Goal: Task Accomplishment & Management: Use online tool/utility

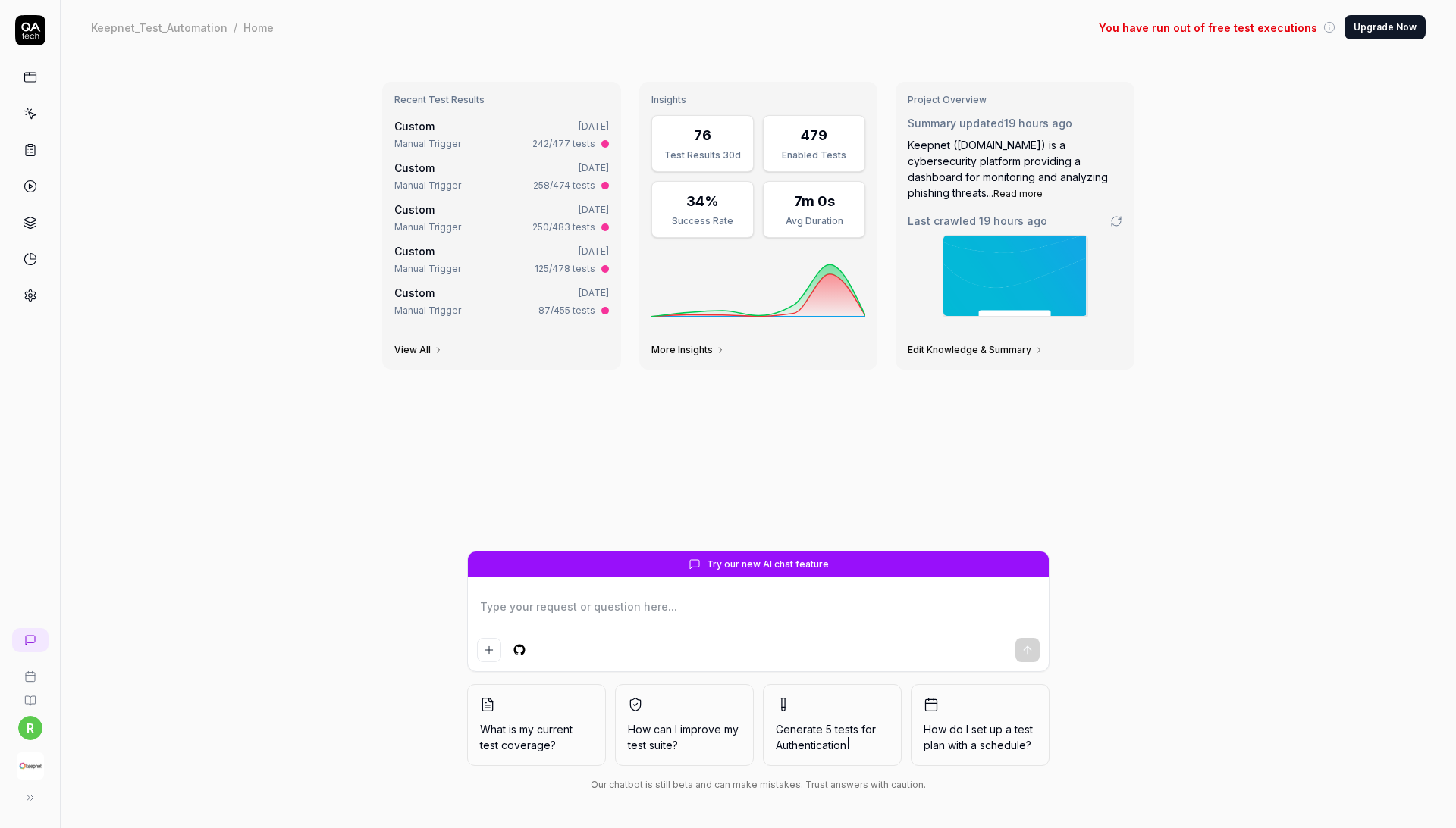
click at [35, 89] on link at bounding box center [30, 77] width 28 height 28
type textarea "*"
click at [31, 103] on link at bounding box center [30, 114] width 28 height 28
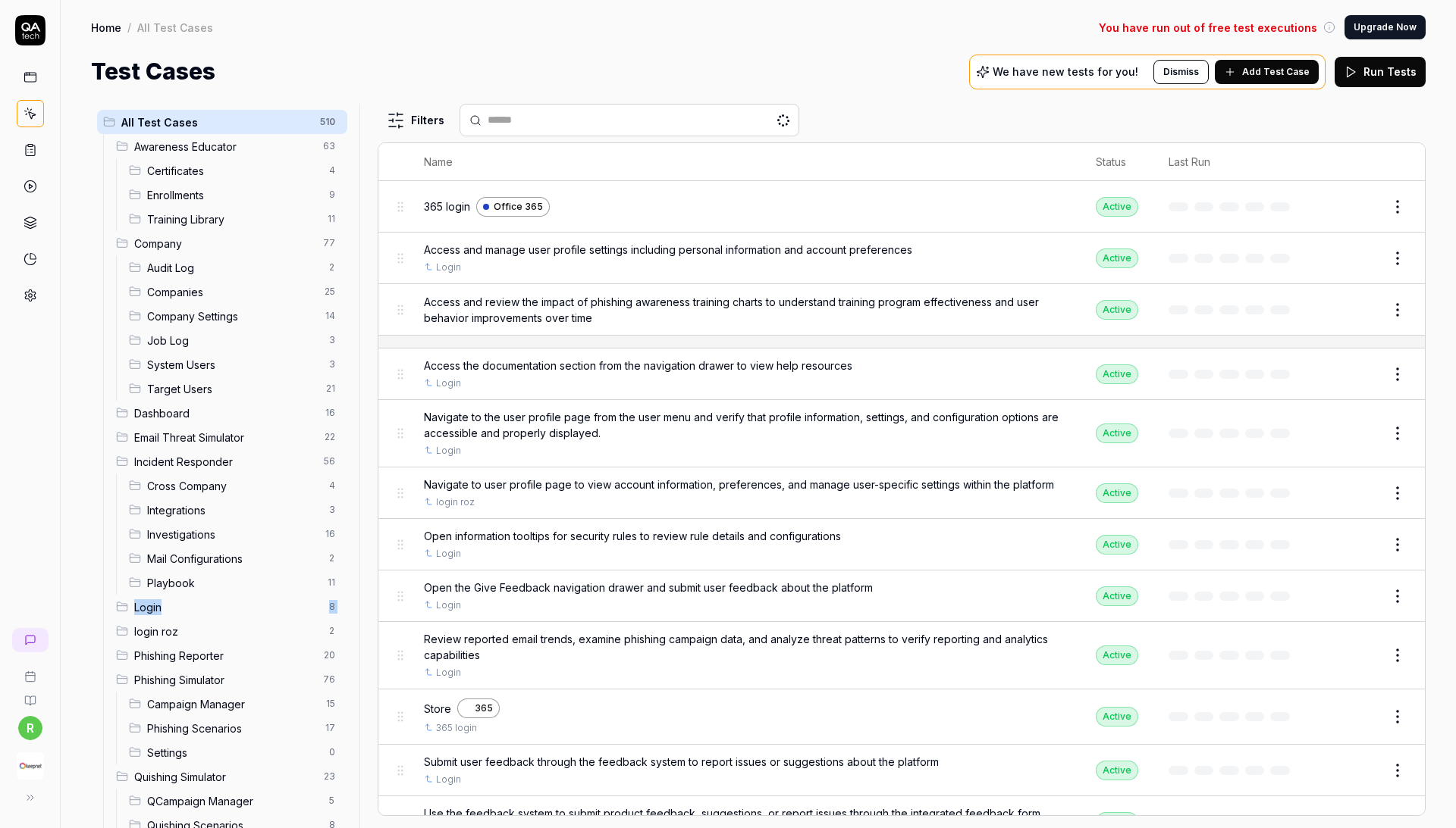
drag, startPoint x: 129, startPoint y: 629, endPoint x: 129, endPoint y: 602, distance: 27.0
click at [129, 602] on ul "Awareness Educator 63 Certificates 4 Enrollments 9 Training Library 11 Company …" at bounding box center [225, 607] width 244 height 946
drag, startPoint x: 214, startPoint y: 622, endPoint x: 147, endPoint y: 592, distance: 73.4
click at [146, 592] on ul "Awareness Educator 63 Certificates 4 Enrollments 9 Training Library 11 Company …" at bounding box center [225, 607] width 244 height 946
click at [328, 620] on html "r Home / All Test Cases You have run out of free test executions Upgrade Now Ho…" at bounding box center [728, 414] width 1456 height 828
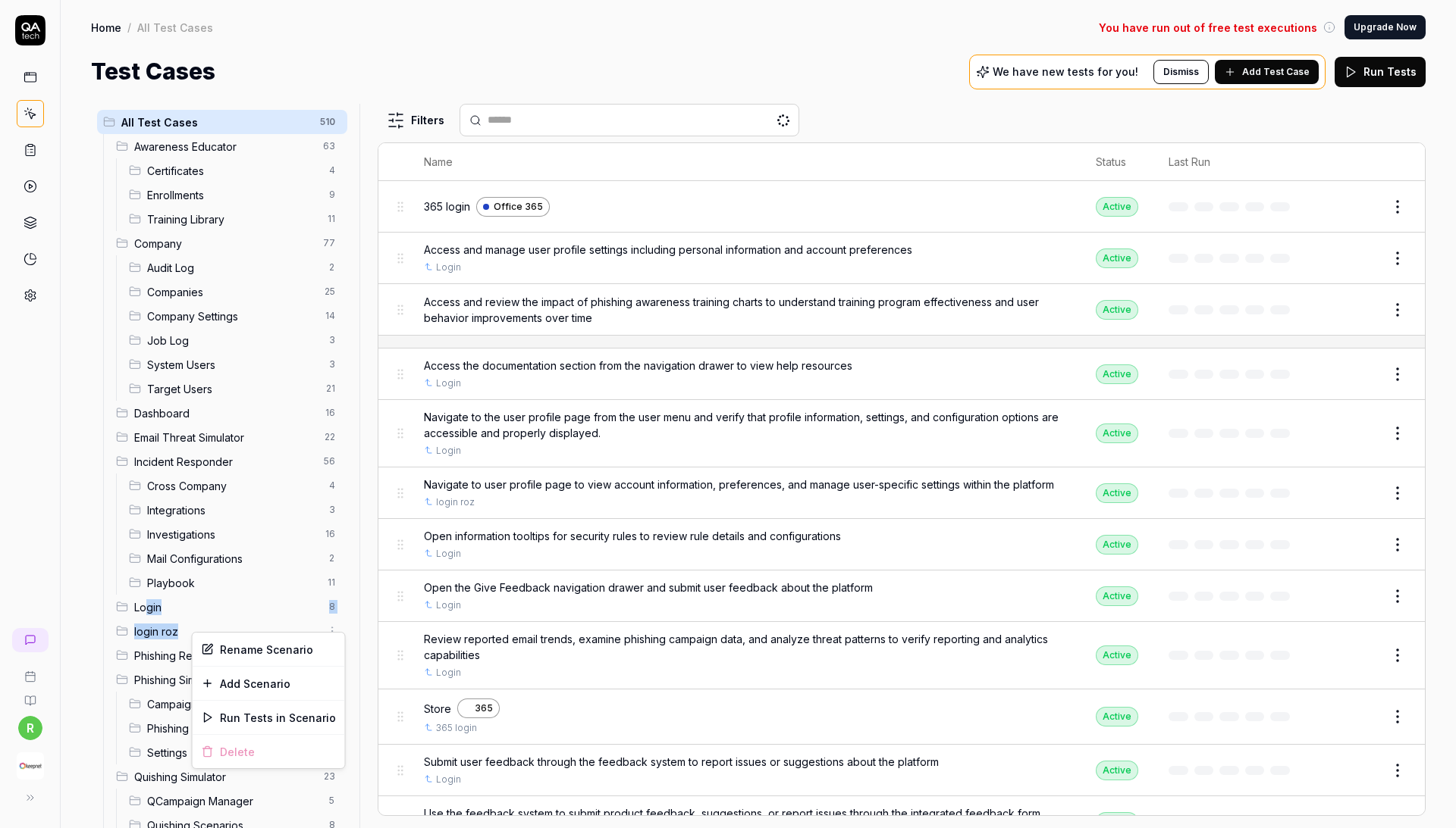
click at [328, 620] on html "r Home / All Test Cases You have run out of free test executions Upgrade Now Ho…" at bounding box center [728, 414] width 1456 height 828
click at [220, 624] on span "login roz" at bounding box center [226, 632] width 186 height 16
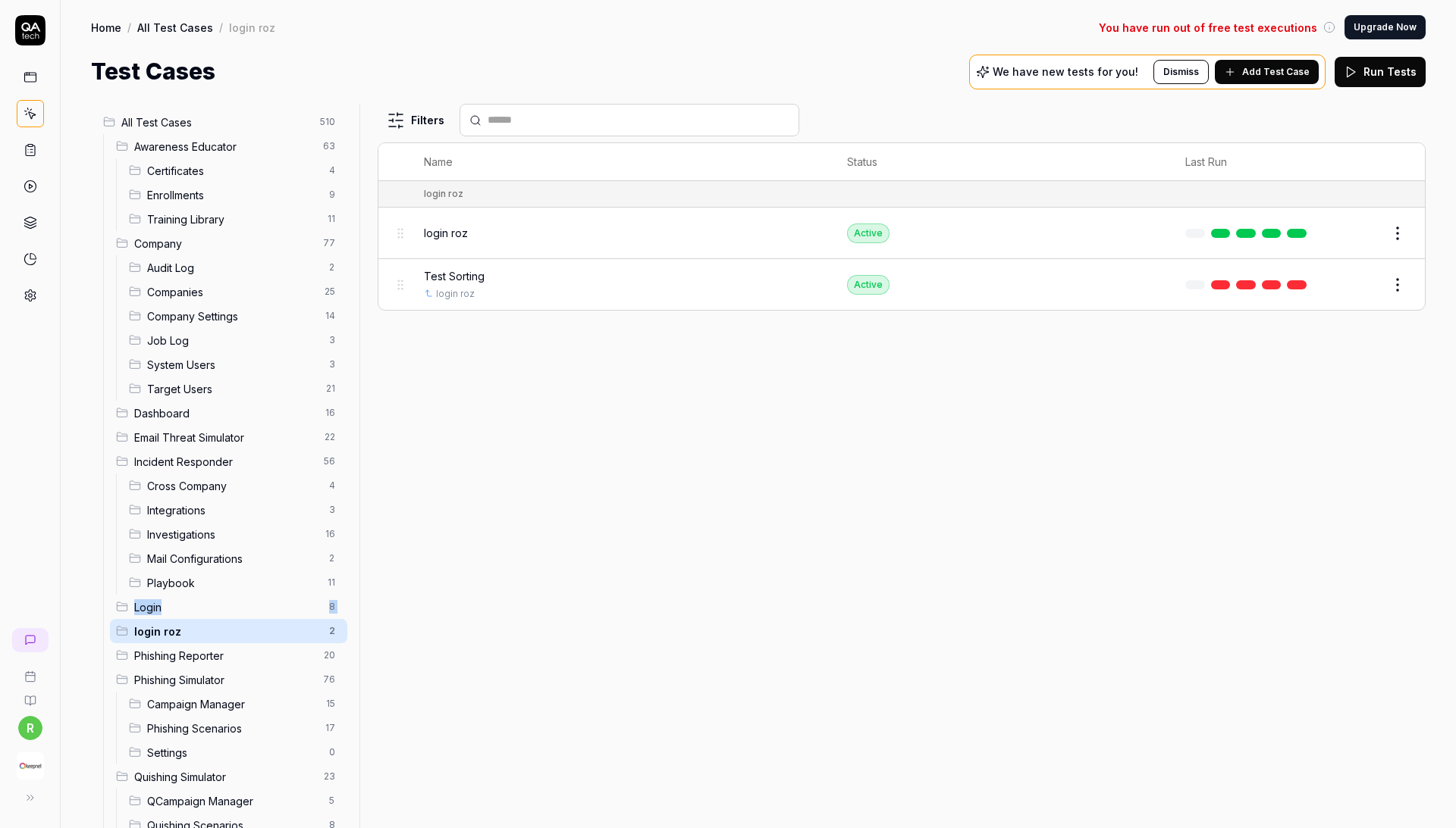
drag, startPoint x: 131, startPoint y: 625, endPoint x: 122, endPoint y: 595, distance: 31.3
click at [122, 595] on ul "Awareness Educator 63 Certificates 4 Enrollments 9 Training Library 11 Company …" at bounding box center [225, 607] width 244 height 946
click at [766, 400] on div "Filters Name Status Last Run login roz login roz Active Edit Test Sorting login…" at bounding box center [901, 466] width 1048 height 724
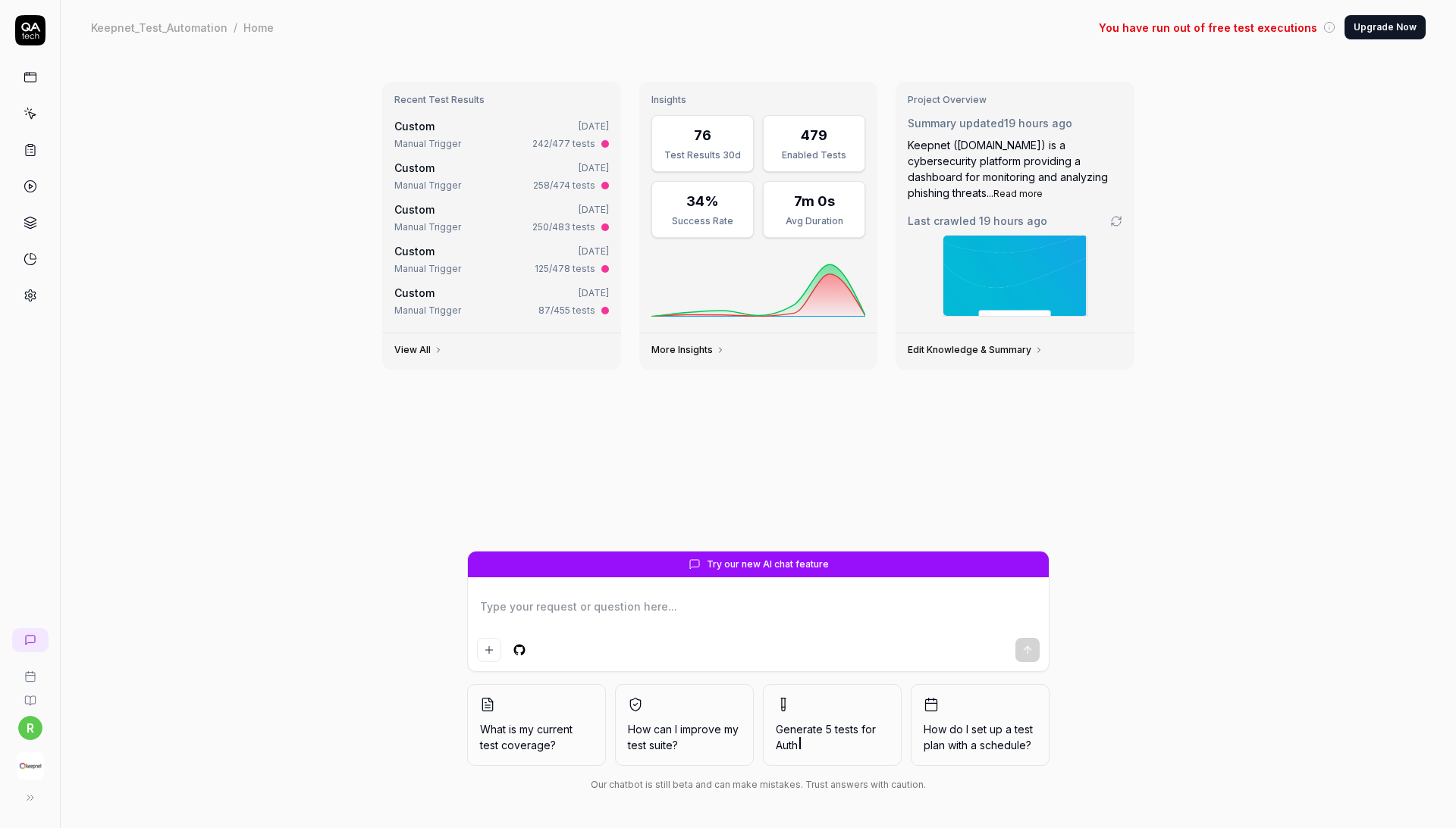
click at [38, 756] on img "button" at bounding box center [30, 766] width 28 height 28
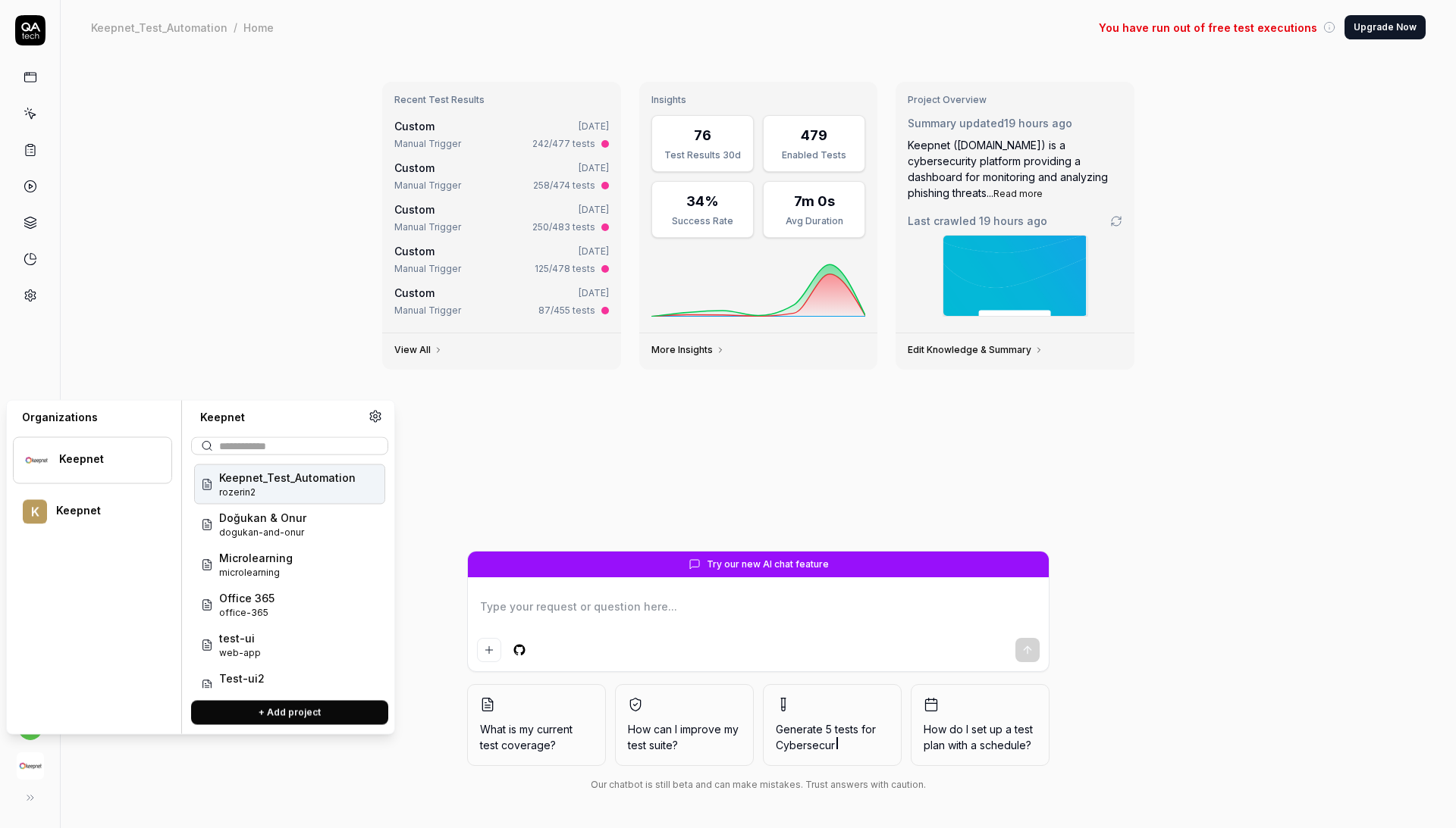
click at [194, 328] on div "Recent Test Results Custom Yesterday Manual Trigger 242/477 tests Custom 2 days…" at bounding box center [757, 441] width 1395 height 774
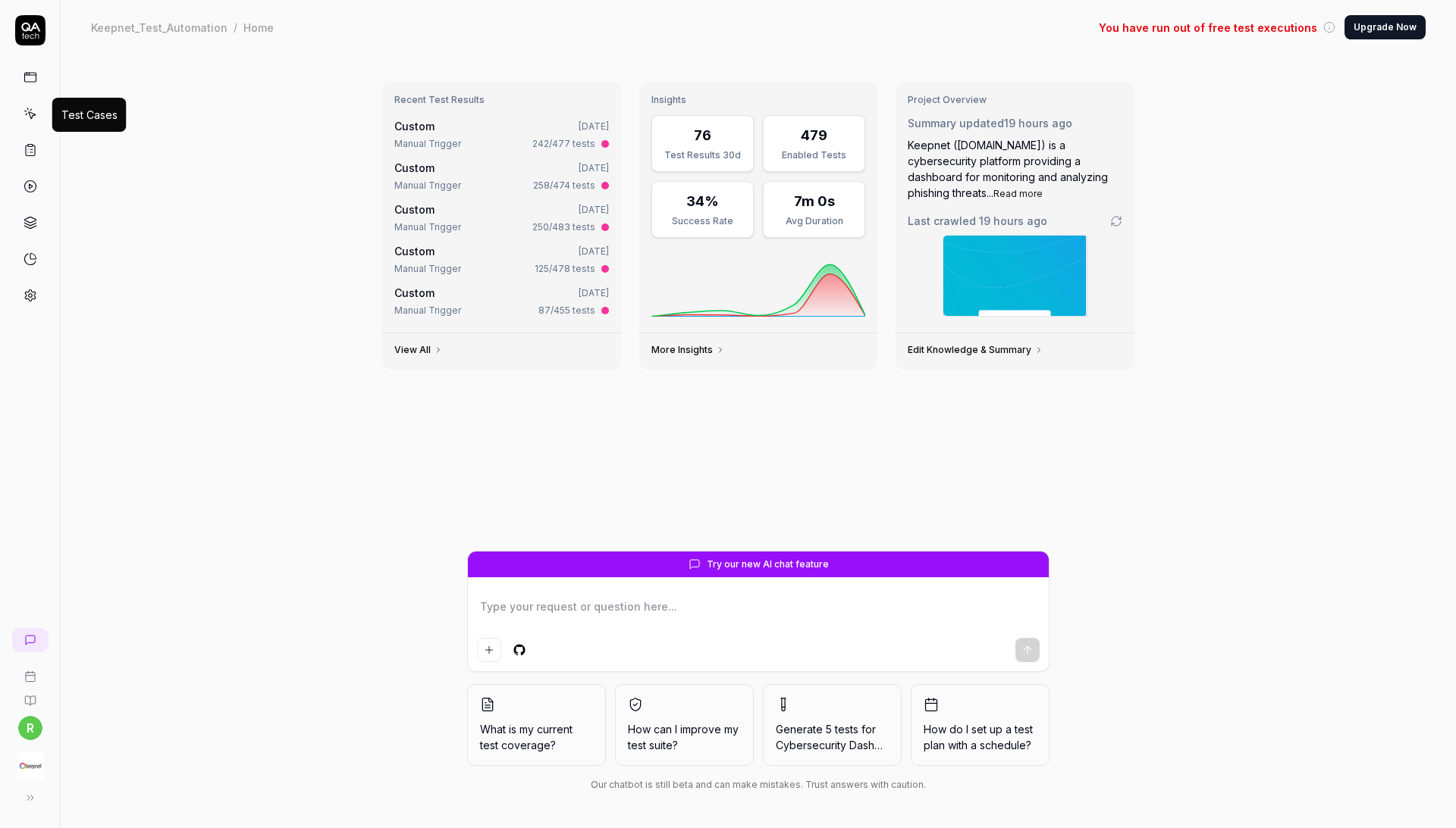
click at [26, 119] on icon at bounding box center [29, 113] width 13 height 13
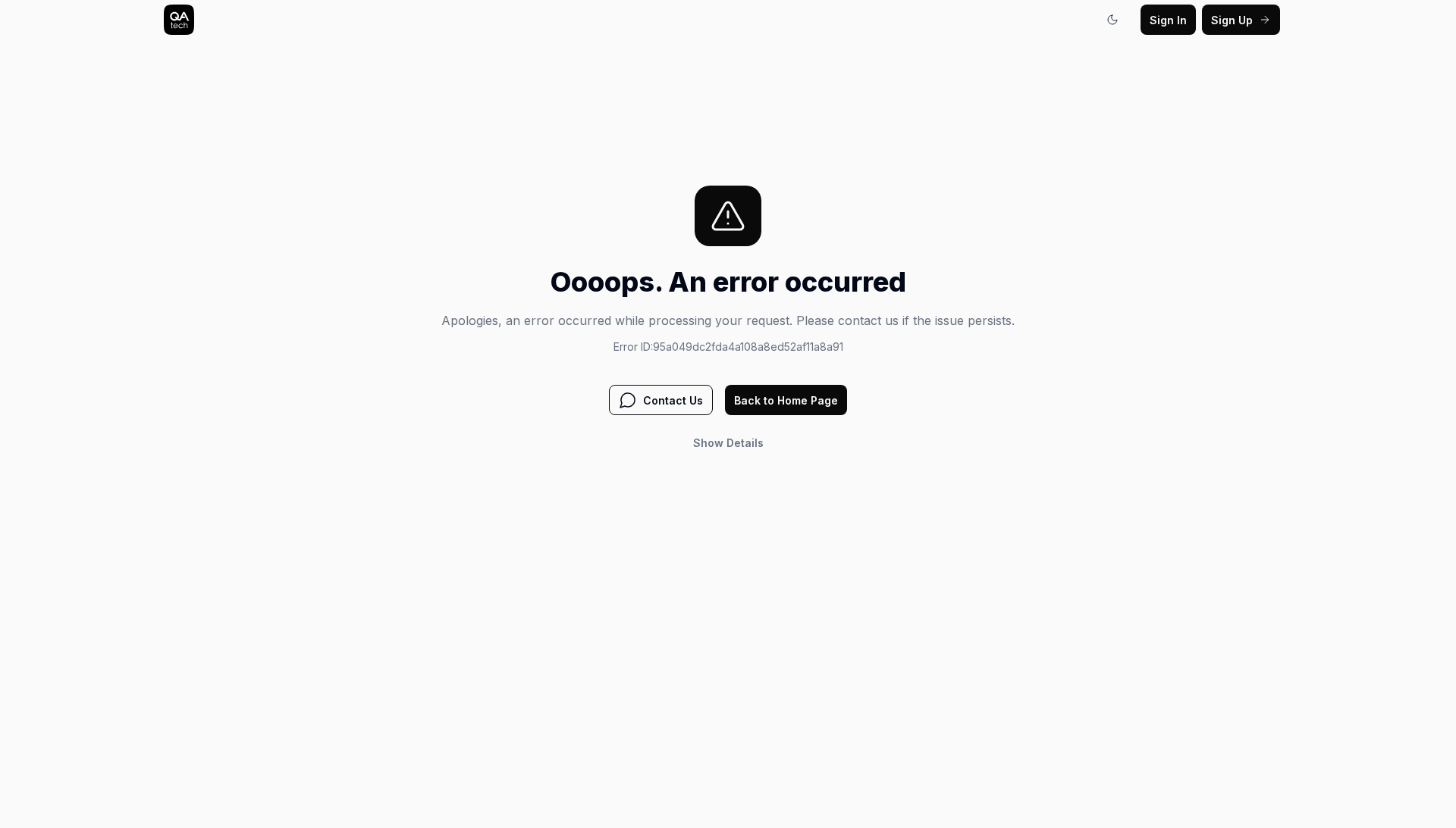
click at [1174, 25] on span "Sign In" at bounding box center [1168, 20] width 37 height 16
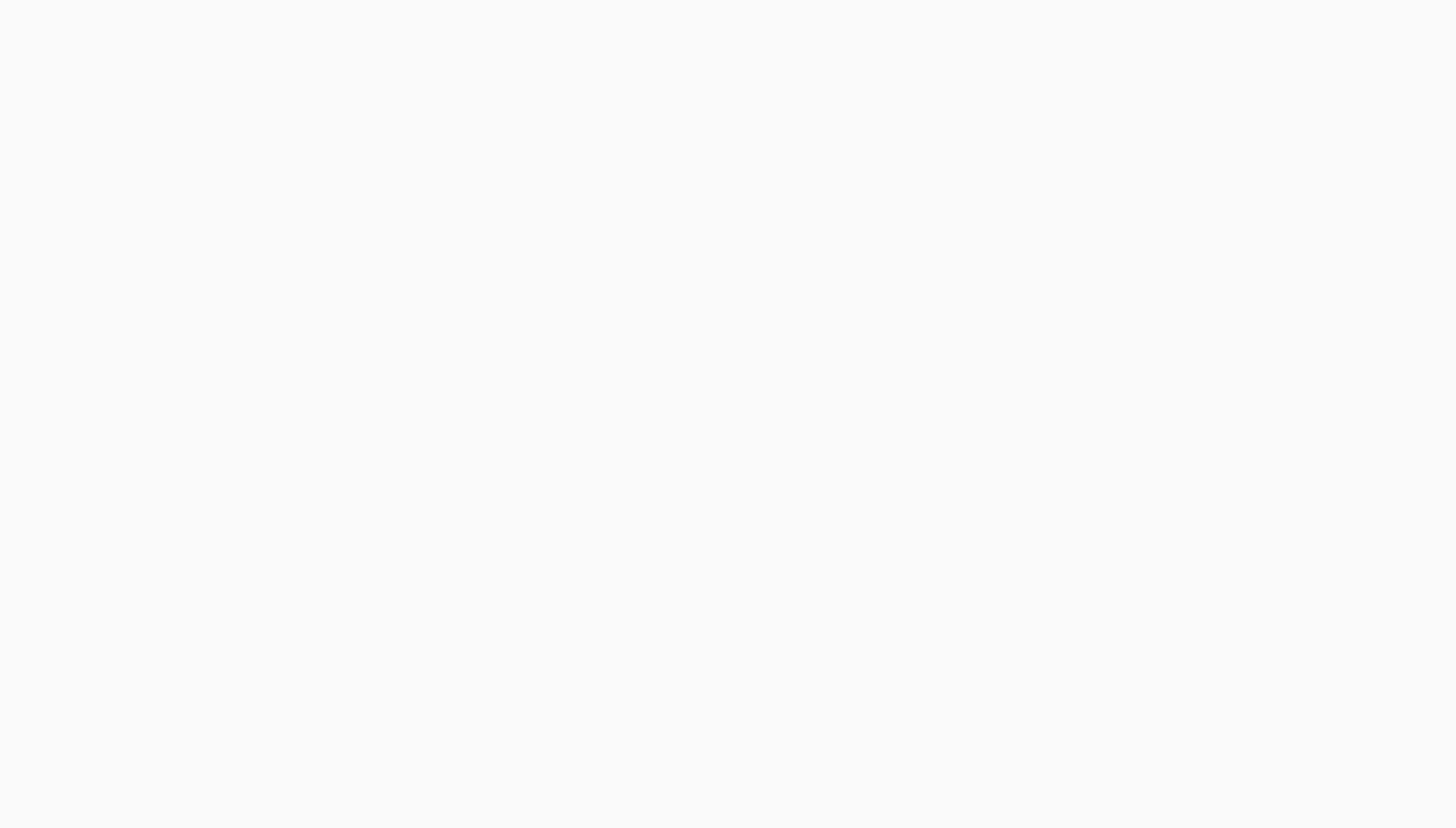
type textarea "*"
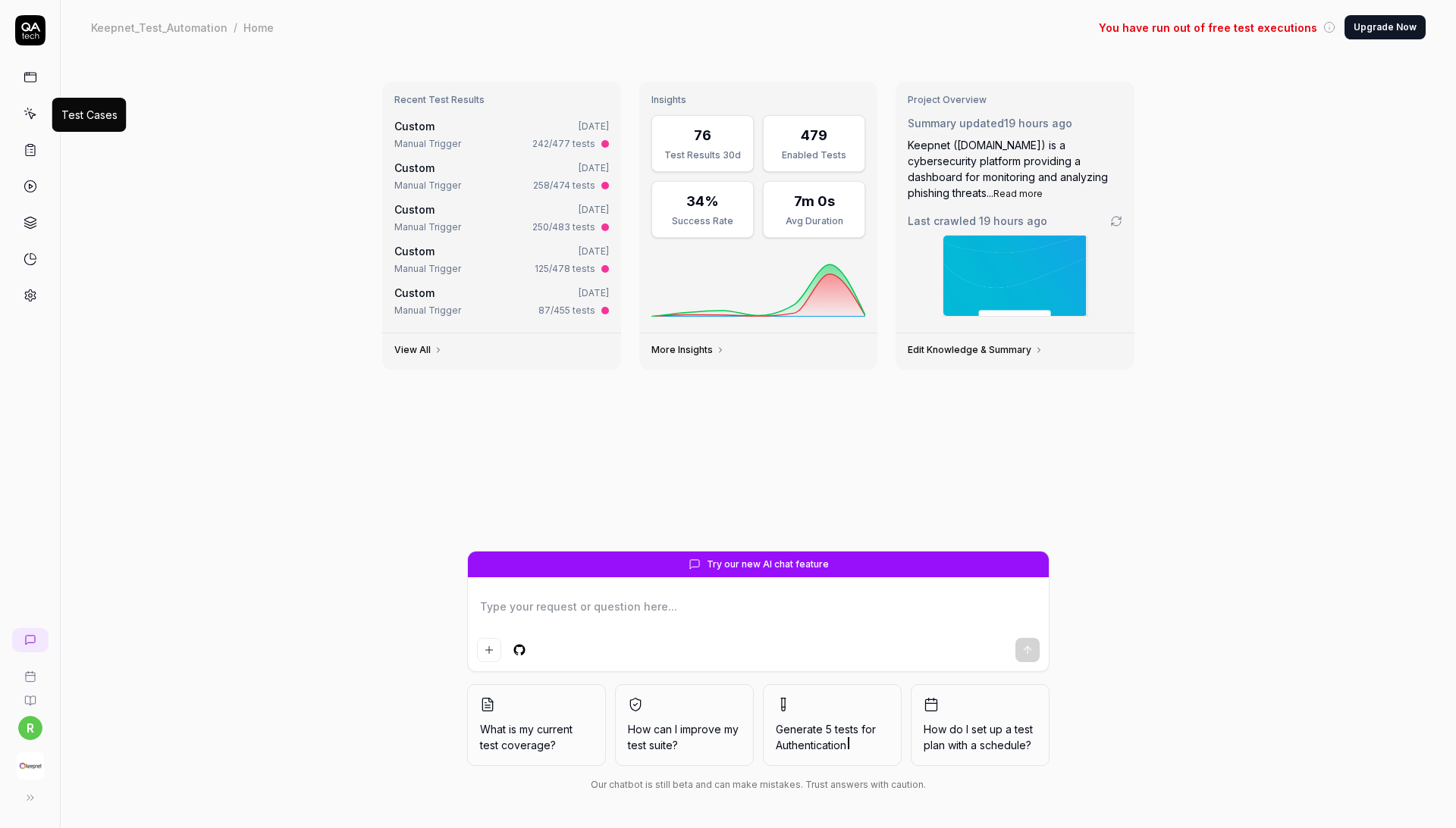
type textarea "*"
click at [38, 119] on link at bounding box center [30, 114] width 28 height 28
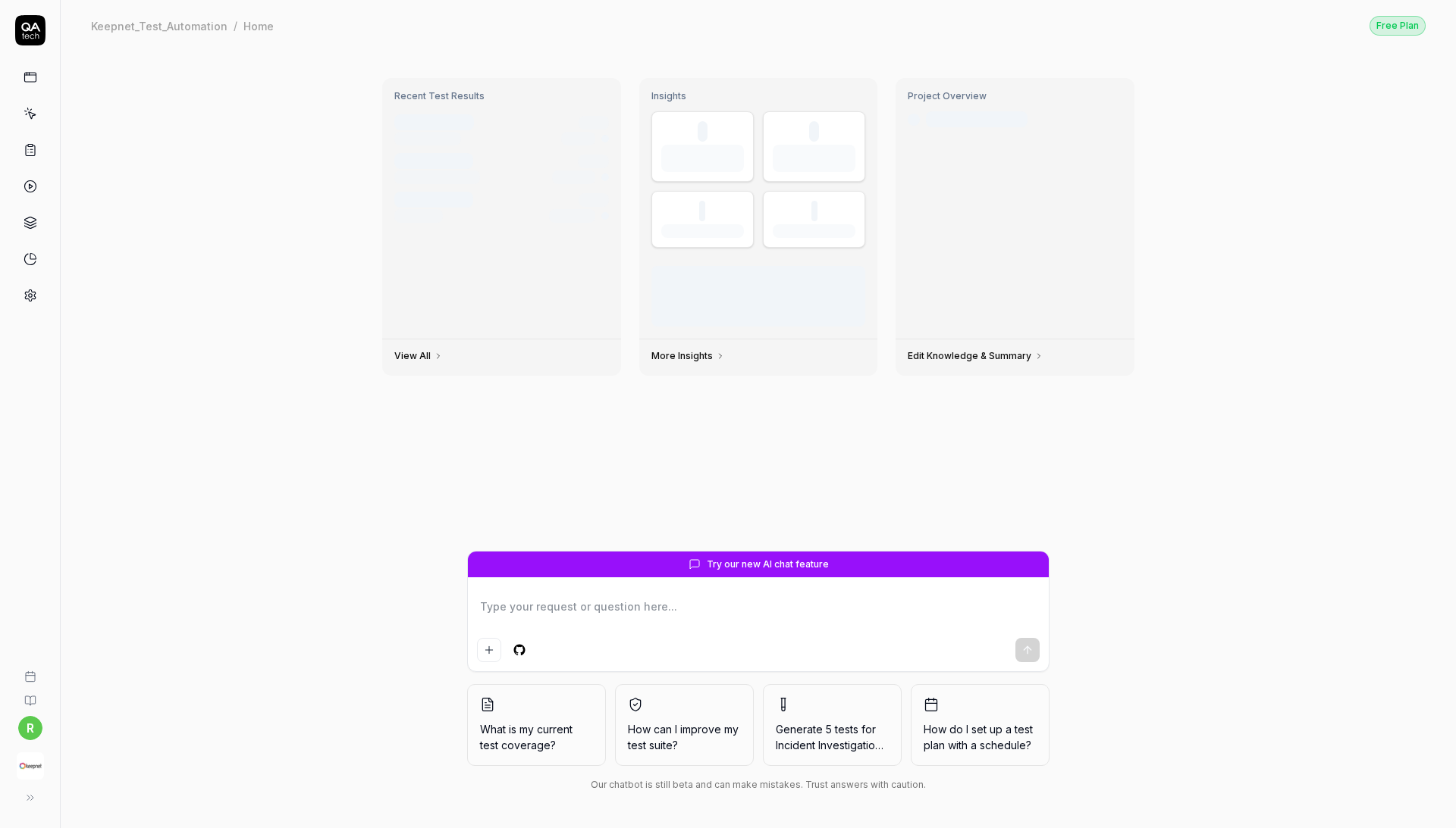
click at [343, 264] on div "Recent Test Results Test run #1234 2h ago Manual Trigger 12 tests Test run #123…" at bounding box center [757, 439] width 1395 height 777
click at [32, 126] on link at bounding box center [30, 114] width 28 height 28
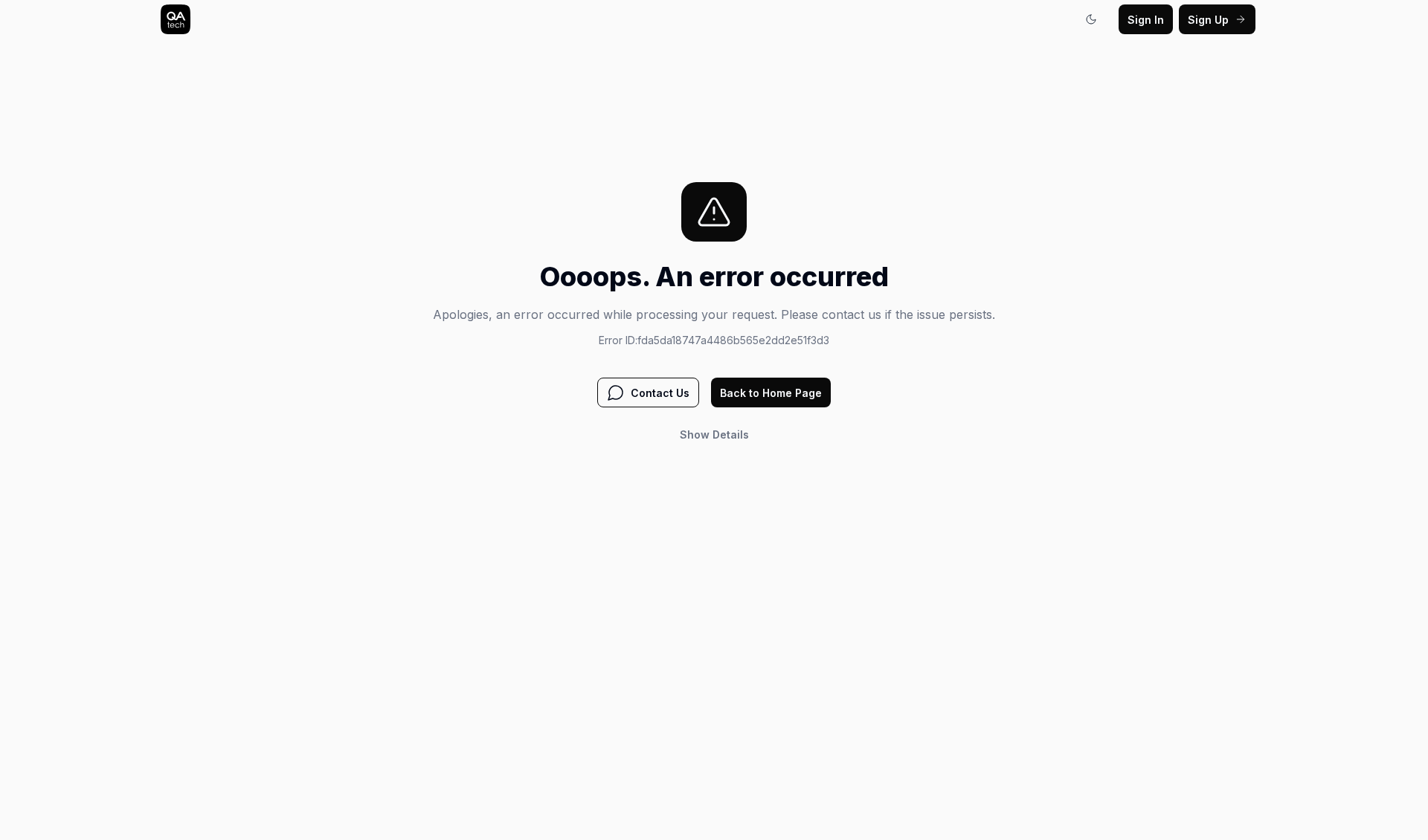
click at [1146, 17] on span "Sign In" at bounding box center [1146, 20] width 37 height 16
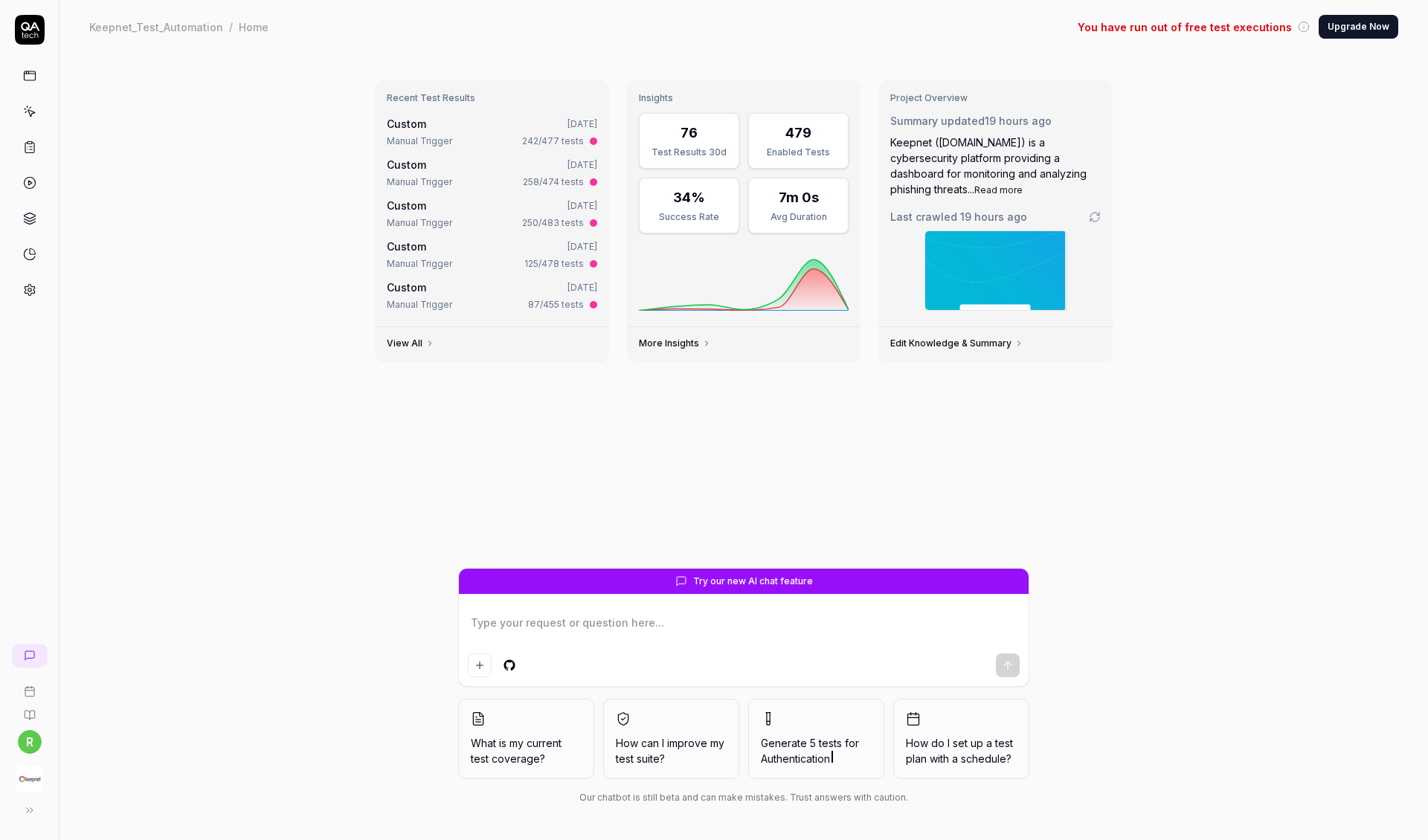
type textarea "*"
click at [30, 105] on icon at bounding box center [29, 111] width 13 height 13
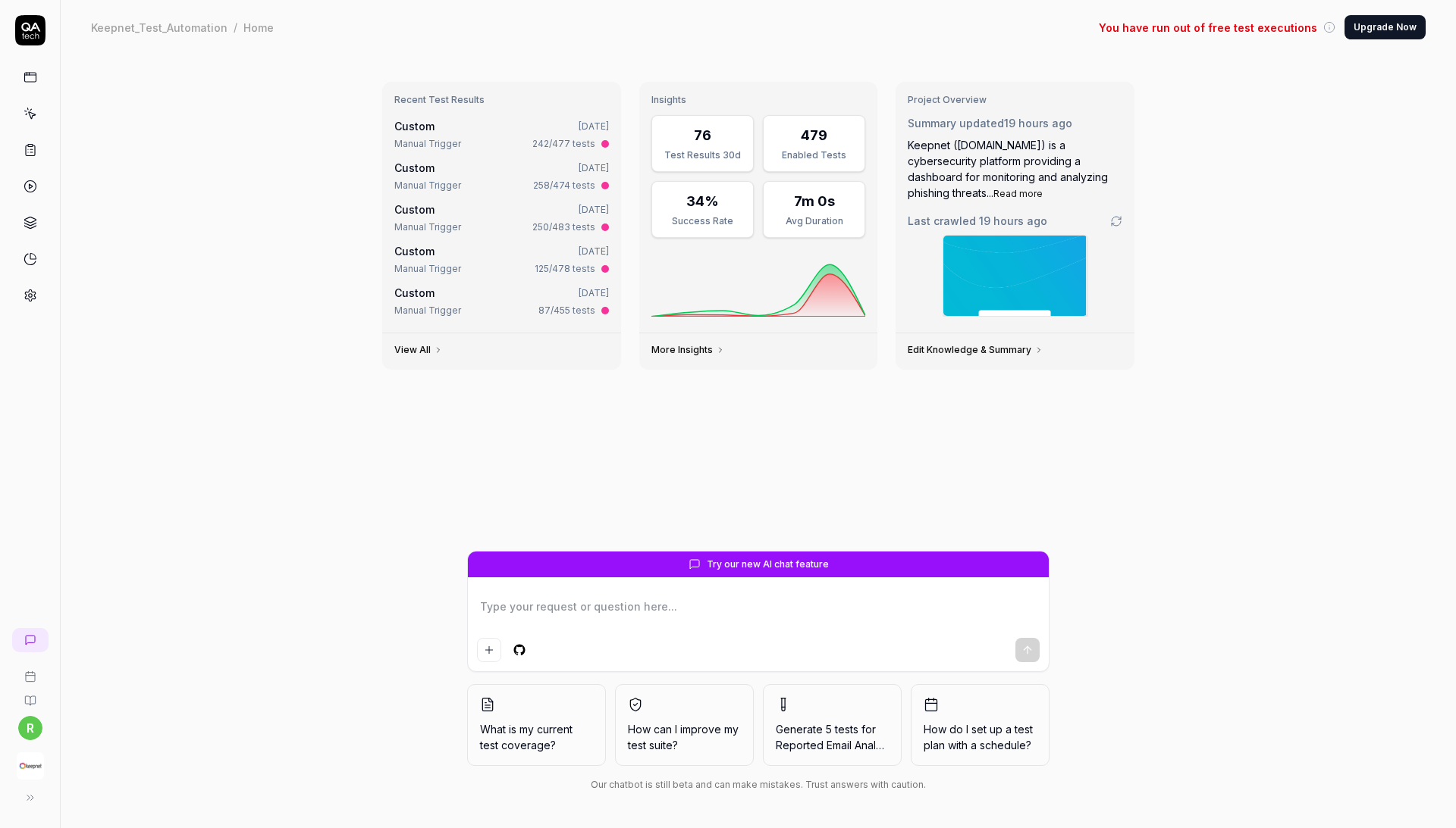
type textarea "*"
click at [37, 117] on link at bounding box center [30, 114] width 28 height 28
type textarea "*"
click at [197, 217] on div "Recent Test Results Custom [DATE] Manual Trigger 242/477 tests Custom [DATE] Ma…" at bounding box center [757, 441] width 1395 height 774
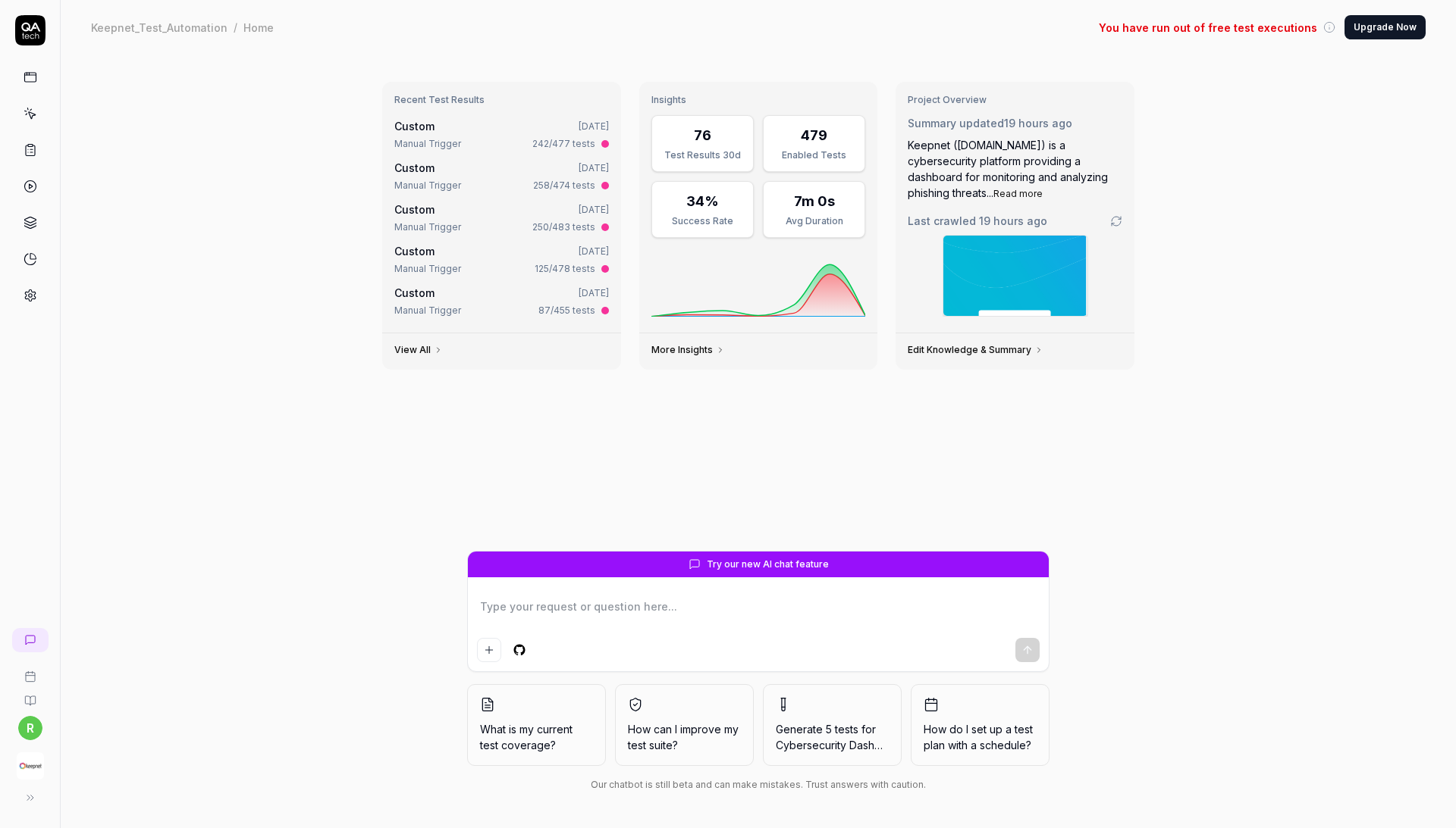
click at [32, 159] on link at bounding box center [30, 150] width 28 height 28
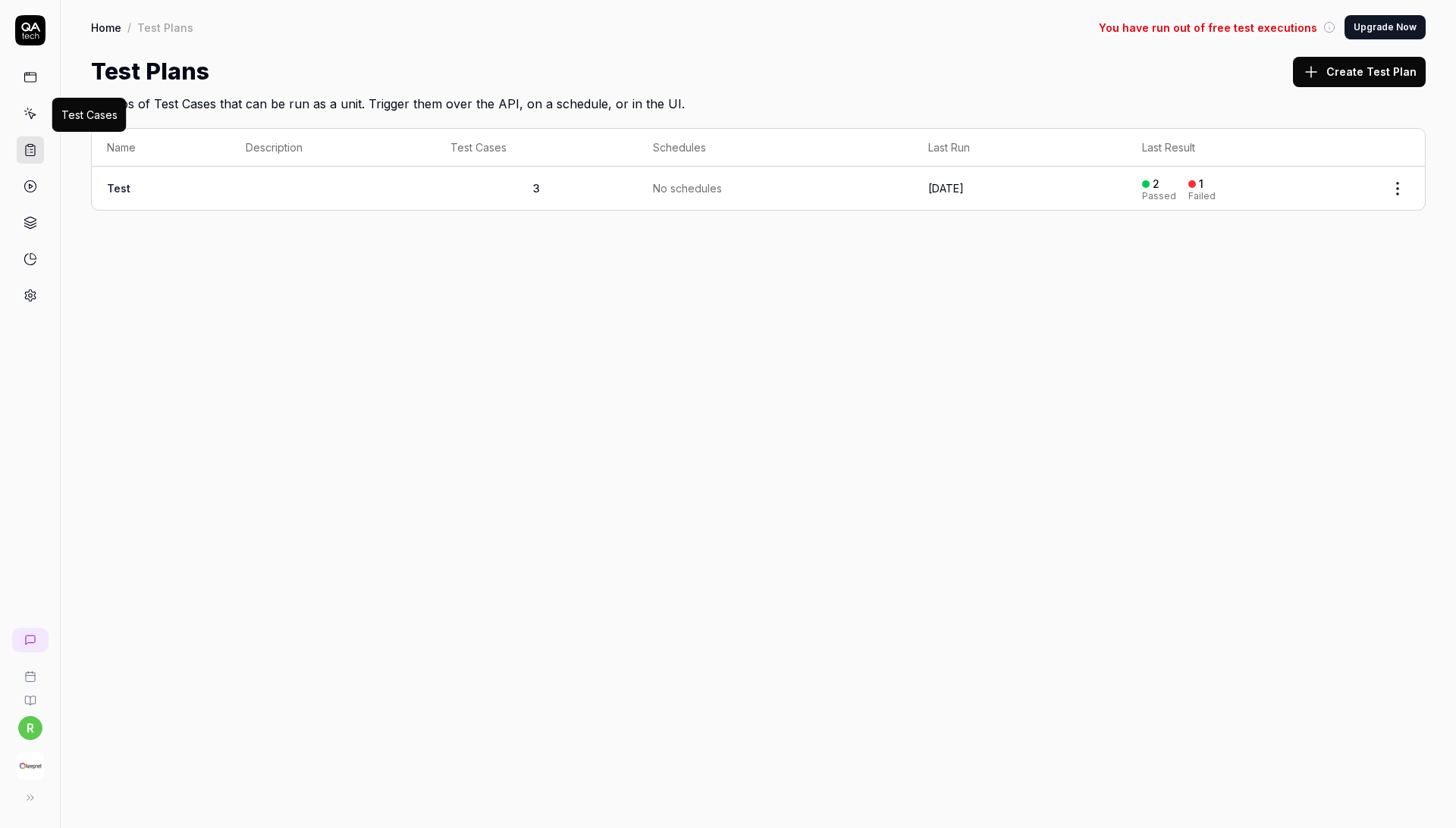
click at [28, 118] on icon at bounding box center [29, 113] width 13 height 13
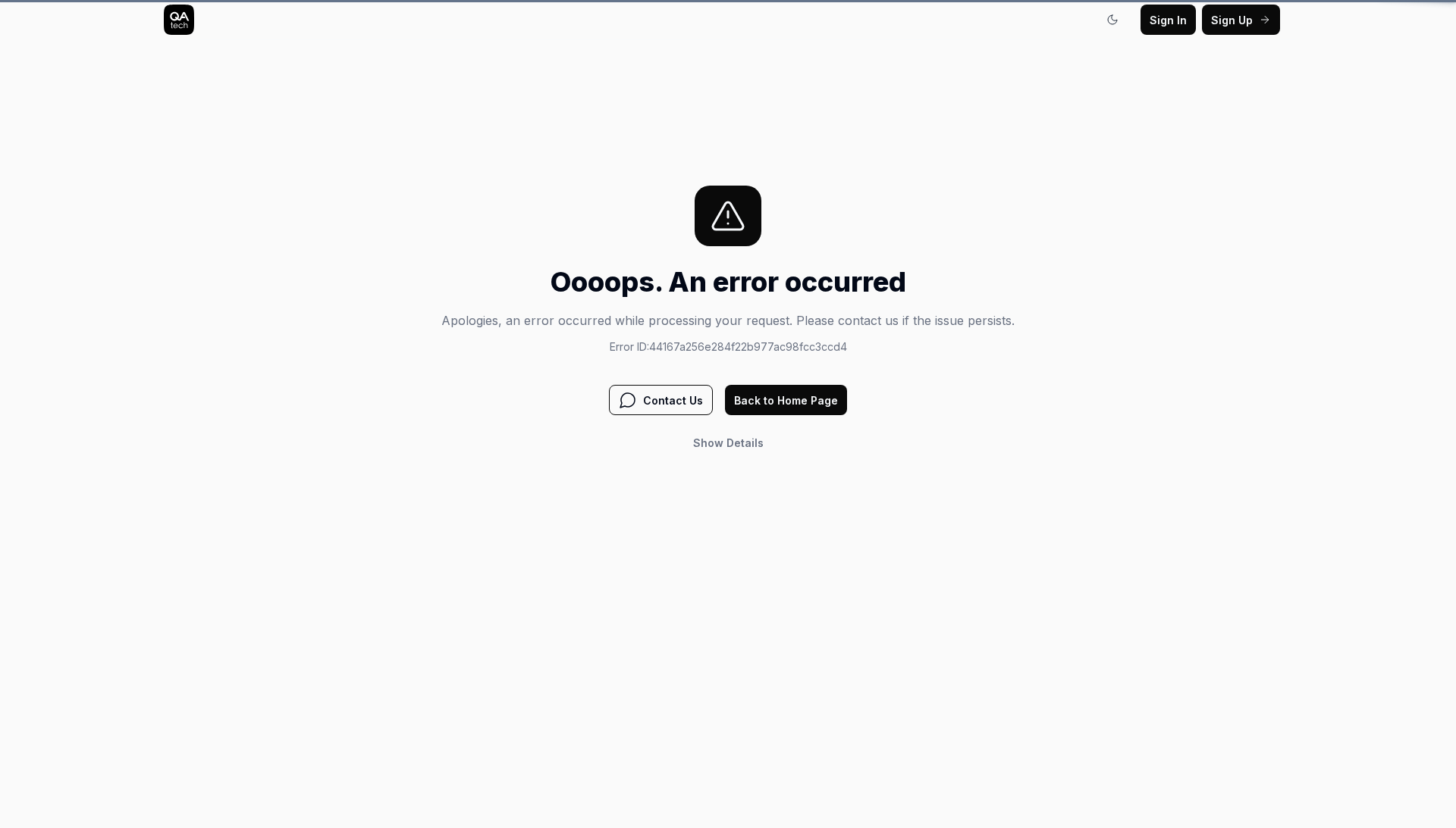
click at [28, 118] on div "Sign In Sign In Sign Up Sign In Oooops. An error occurred Apologies, an error o…" at bounding box center [728, 414] width 1456 height 828
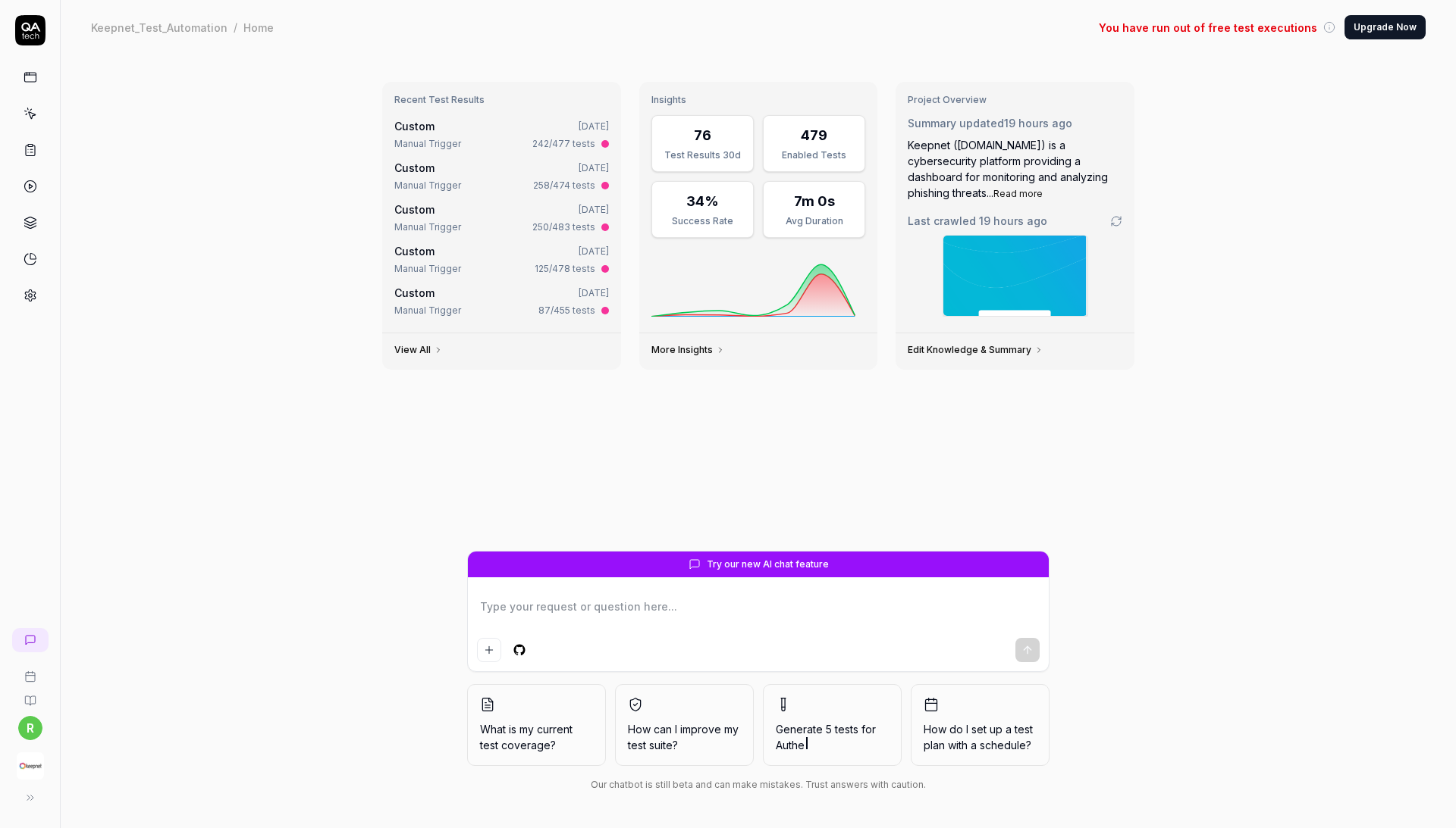
type textarea "*"
click at [34, 117] on icon at bounding box center [29, 113] width 13 height 13
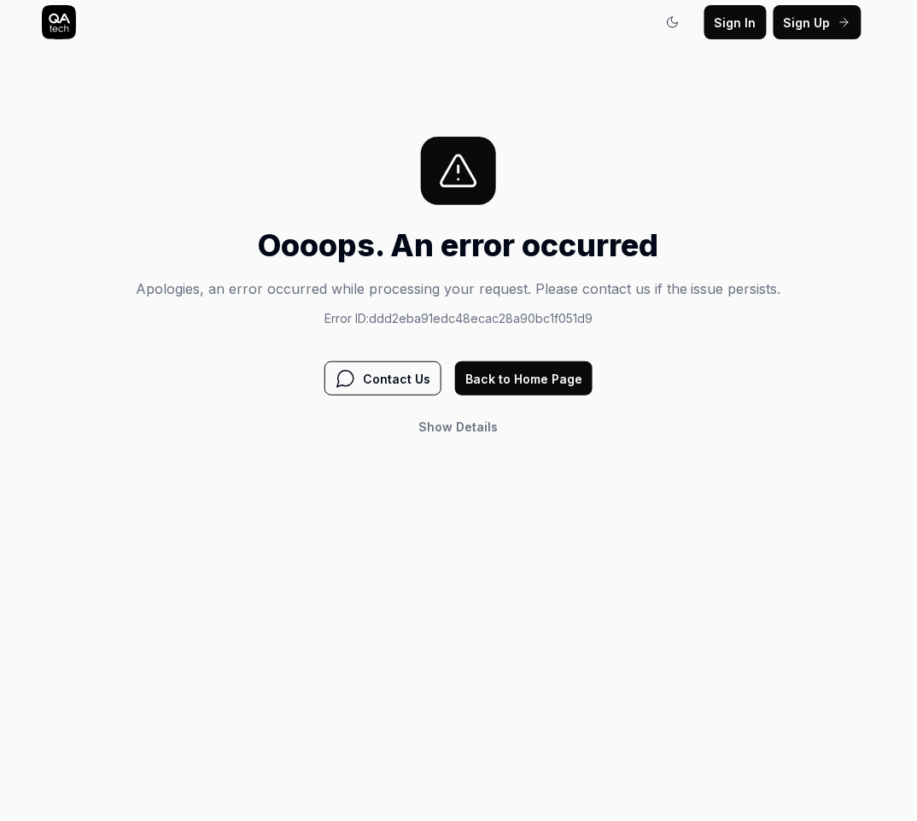
click at [35, 125] on div "Sign In Sign In Sign Up Sign In Oooops. An error occurred Apologies, an error o…" at bounding box center [458, 410] width 917 height 821
click at [39, 121] on div "Sign In Sign In Sign Up Sign In Oooops. An error occurred Apologies, an error o…" at bounding box center [458, 410] width 917 height 821
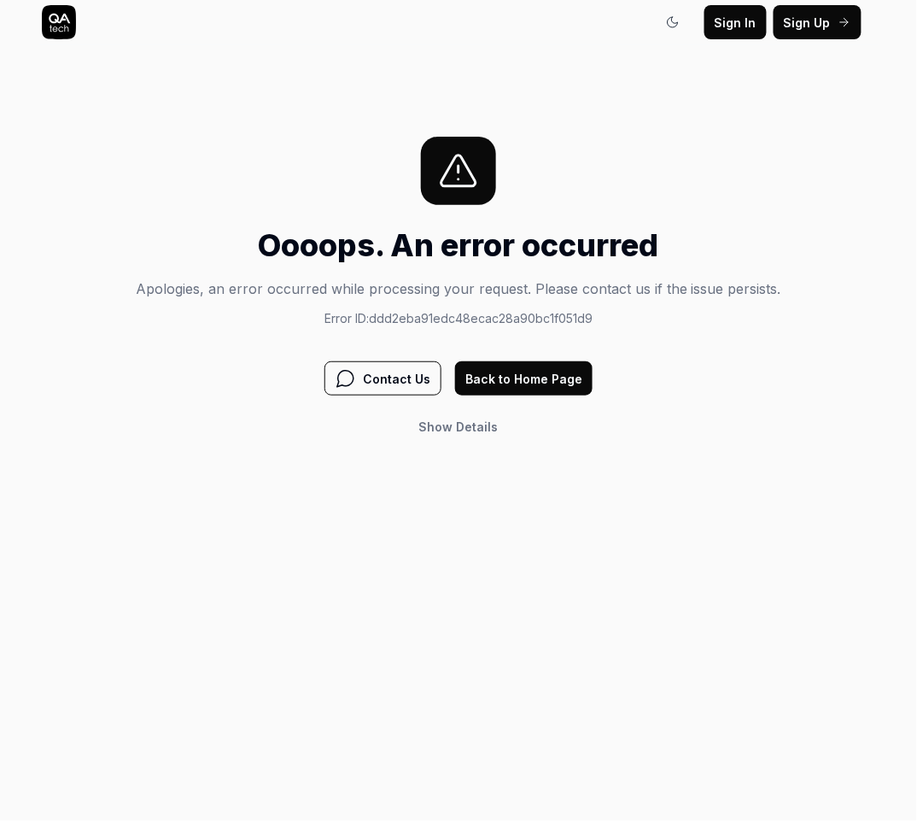
click at [32, 821] on html "Sign In Sign In Sign Up Sign In Oooops. An error occurred Apologies, an error o…" at bounding box center [458, 410] width 917 height 821
click at [38, 133] on div "Sign In Sign In Sign Up Sign In Oooops. An error occurred Apologies, an error o…" at bounding box center [458, 410] width 917 height 821
click at [32, 821] on html "Sign In Sign In Sign Up Sign In Oooops. An error occurred Apologies, an error o…" at bounding box center [458, 410] width 917 height 821
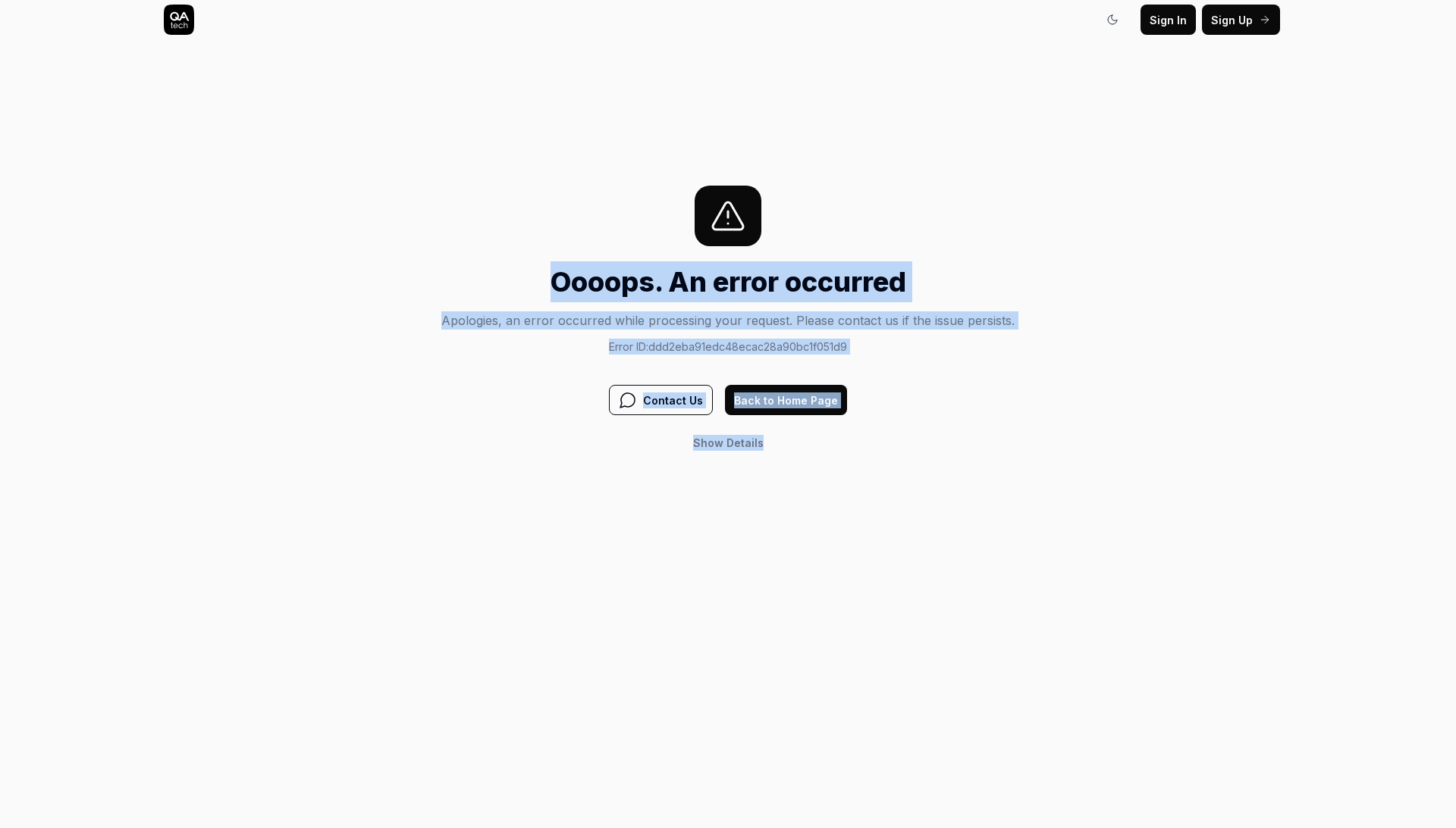
drag, startPoint x: 492, startPoint y: 179, endPoint x: 973, endPoint y: 449, distance: 551.6
click at [973, 449] on div "Sign In Sign In Sign Up Sign In Oooops. An error occurred Apologies, an error o…" at bounding box center [728, 414] width 1456 height 828
click at [973, 449] on div "Show Details" at bounding box center [728, 443] width 574 height 30
